Goal: Find specific page/section

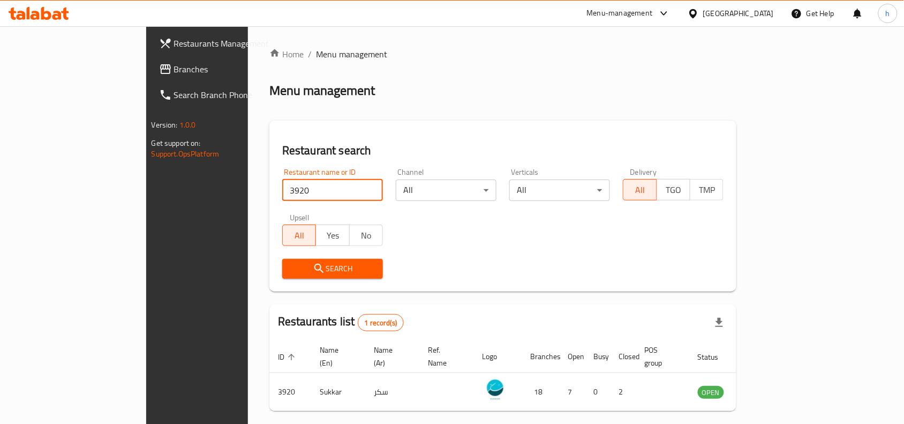
click at [282, 190] on input "3920" at bounding box center [332, 189] width 101 height 21
click button "Search" at bounding box center [332, 269] width 101 height 20
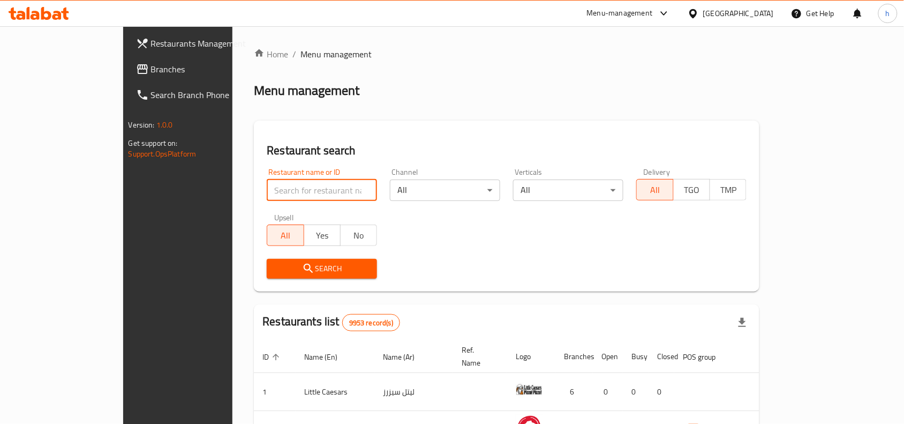
click at [151, 70] on span "Branches" at bounding box center [208, 69] width 115 height 13
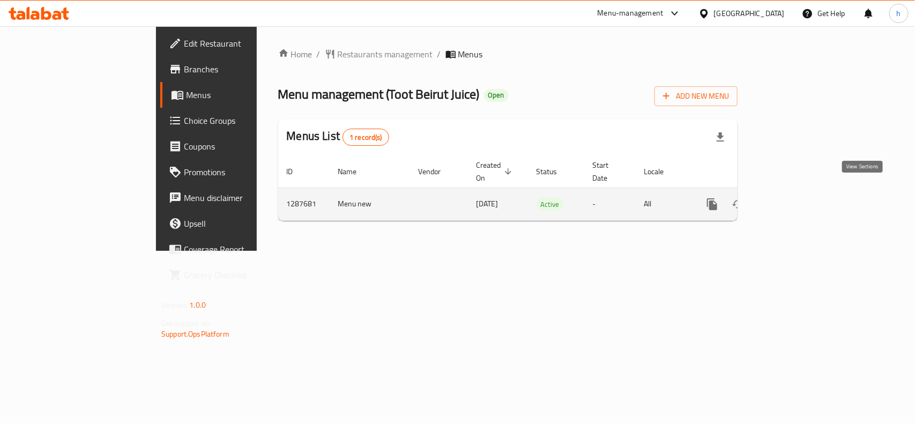
click at [796, 198] on icon "enhanced table" at bounding box center [789, 204] width 13 height 13
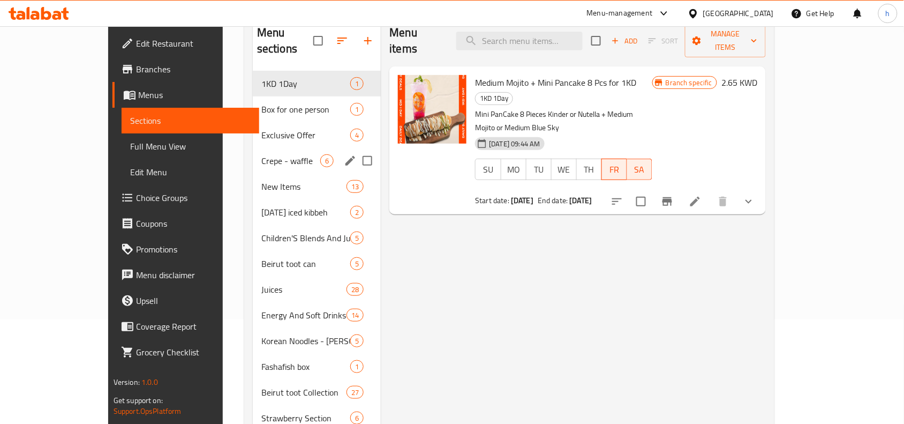
scroll to position [134, 0]
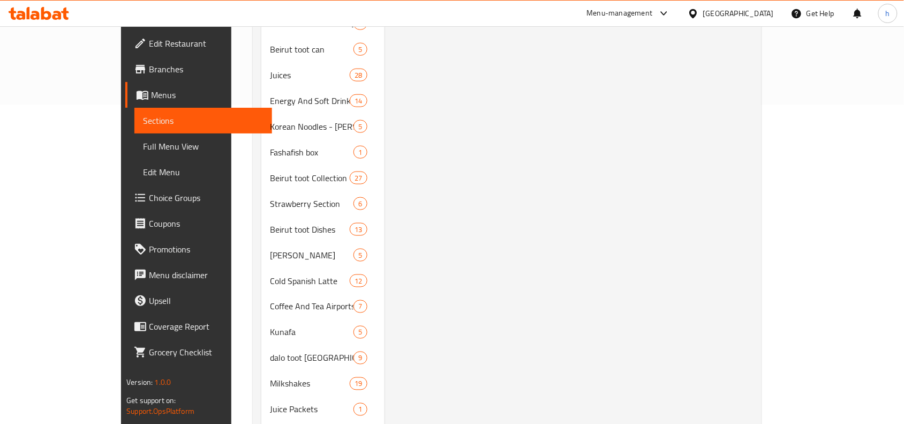
scroll to position [318, 0]
